Goal: Check status

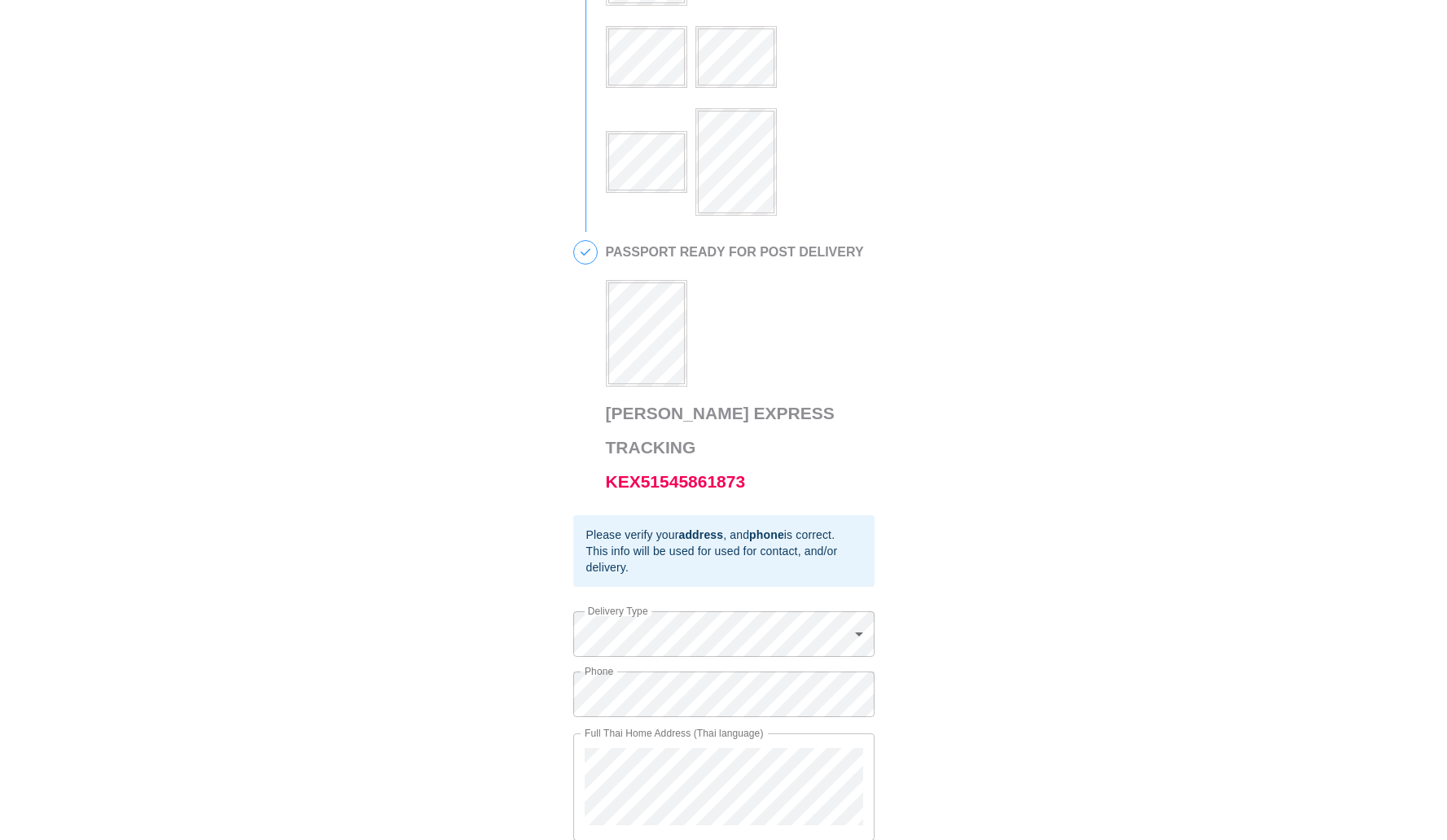
scroll to position [689, 0]
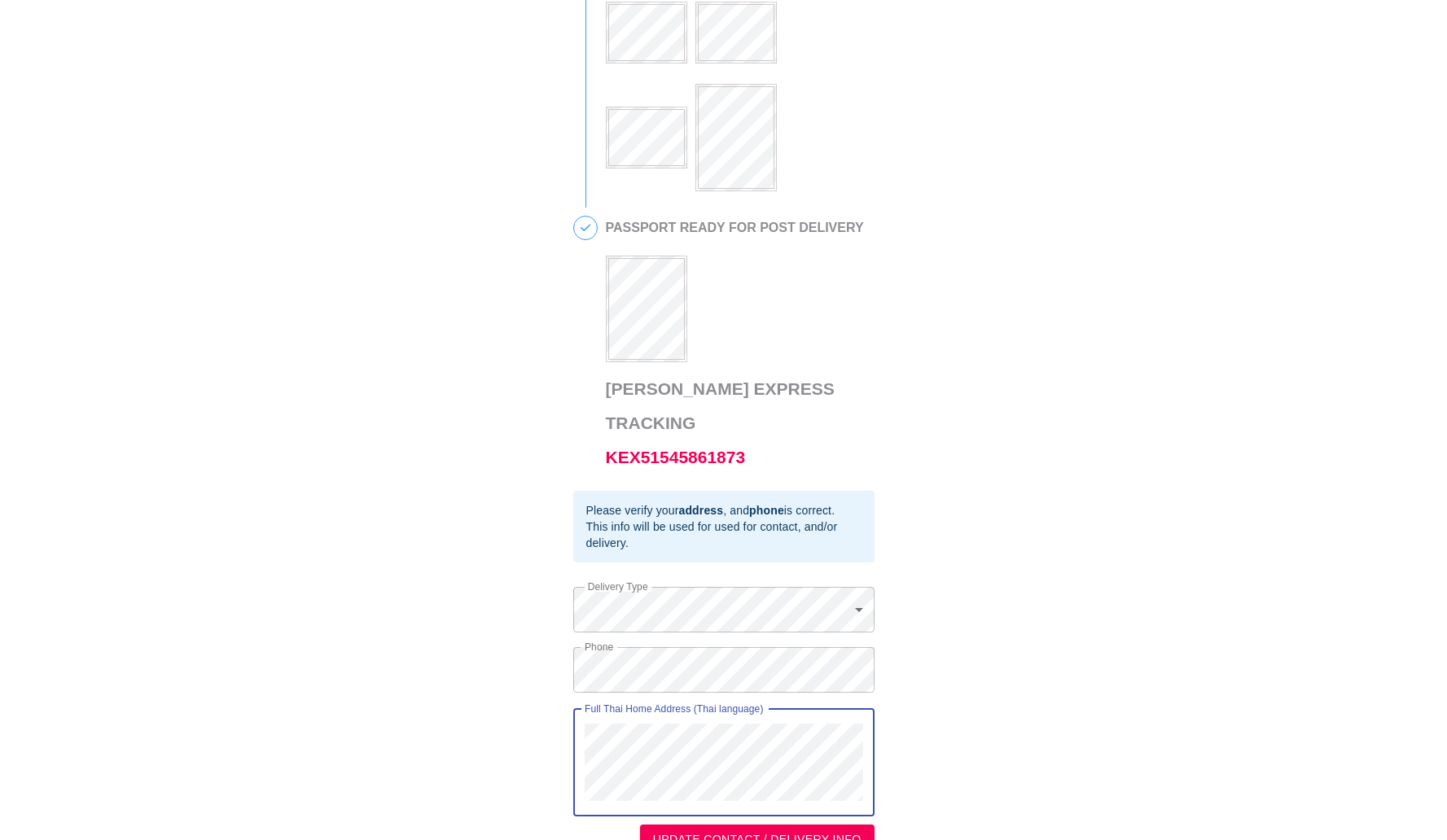
click at [554, 702] on div "This is a secure link , and your information is safe . 1 PASSPORT RECEIVED [PER…" at bounding box center [724, 90] width 1414 height 1526
click at [497, 647] on div "This is a secure link , and your information is safe . 1 PASSPORT RECEIVED [PER…" at bounding box center [724, 90] width 1414 height 1526
click at [501, 629] on div "This is a secure link , and your information is safe . 1 PASSPORT RECEIVED [PER…" at bounding box center [724, 90] width 1414 height 1526
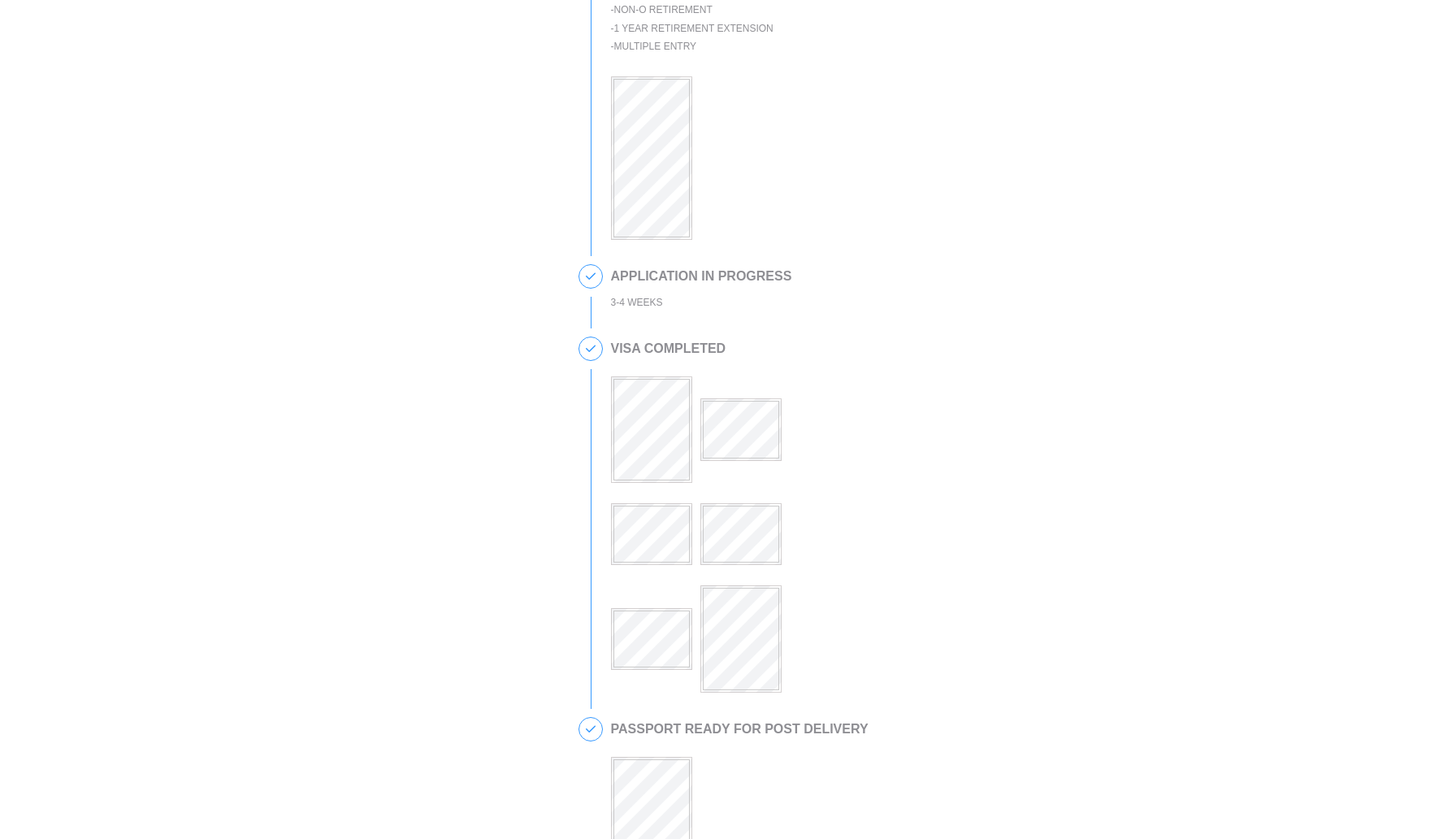
scroll to position [538, 0]
